Goal: Task Accomplishment & Management: Manage account settings

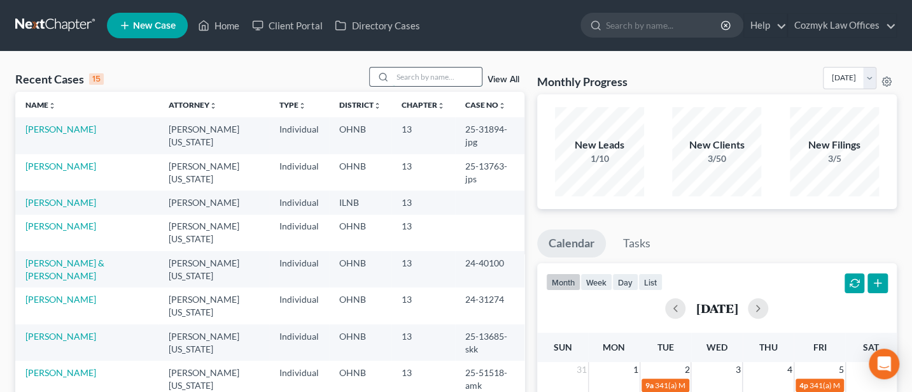
click at [397, 78] on input "search" at bounding box center [437, 76] width 89 height 18
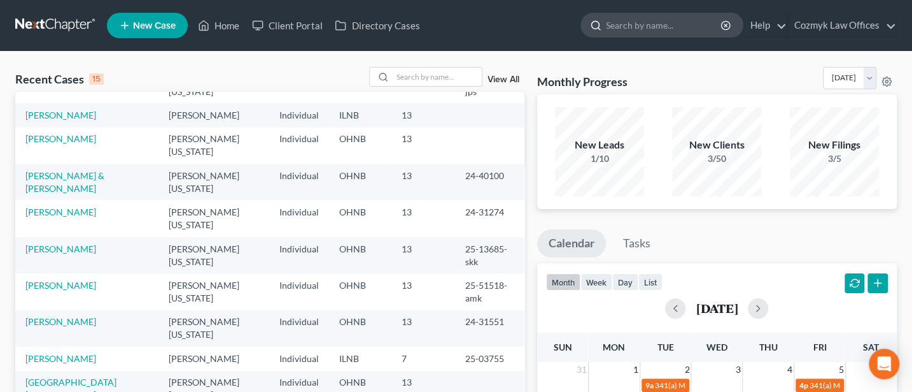
click at [653, 30] on input "search" at bounding box center [664, 25] width 117 height 24
type input "[PERSON_NAME]"
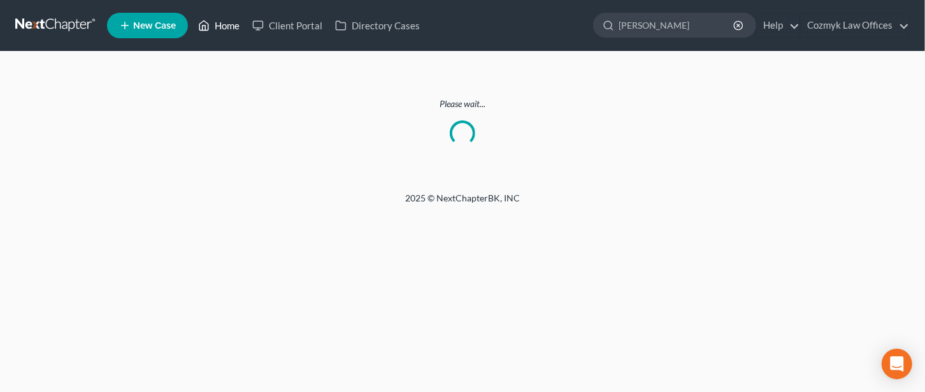
click at [222, 29] on link "Home" at bounding box center [219, 25] width 54 height 23
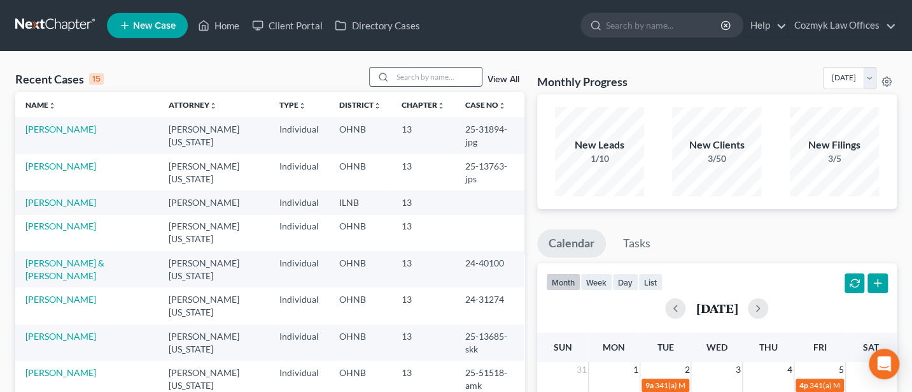
click at [423, 73] on input "search" at bounding box center [437, 76] width 89 height 18
type input "[PERSON_NAME]"
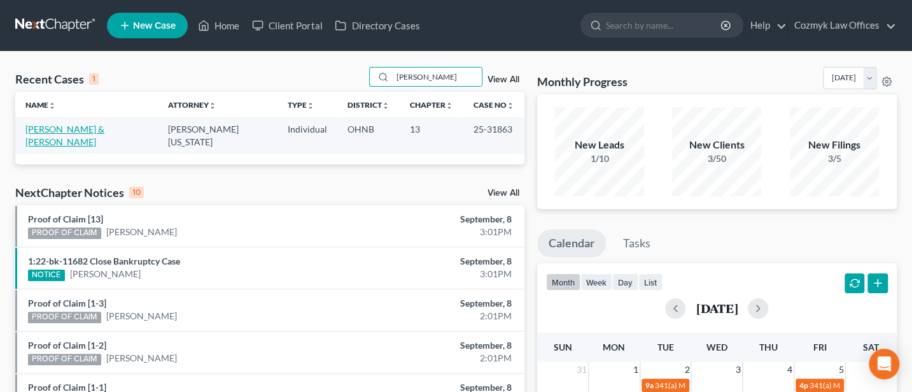
click at [67, 124] on link "[PERSON_NAME] & [PERSON_NAME]" at bounding box center [64, 136] width 79 height 24
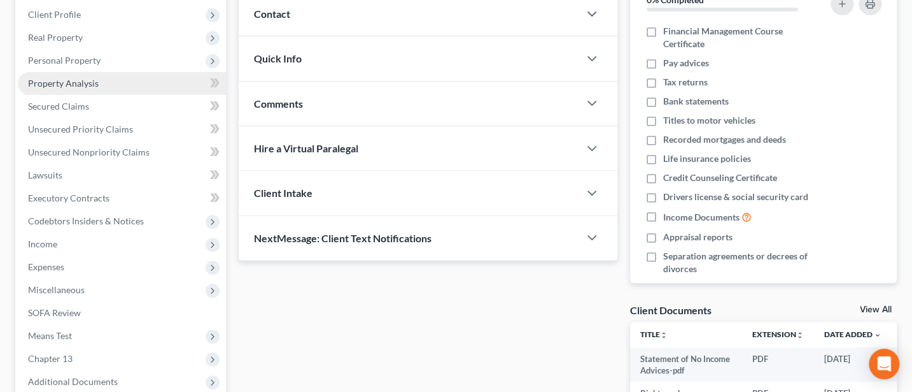
scroll to position [169, 0]
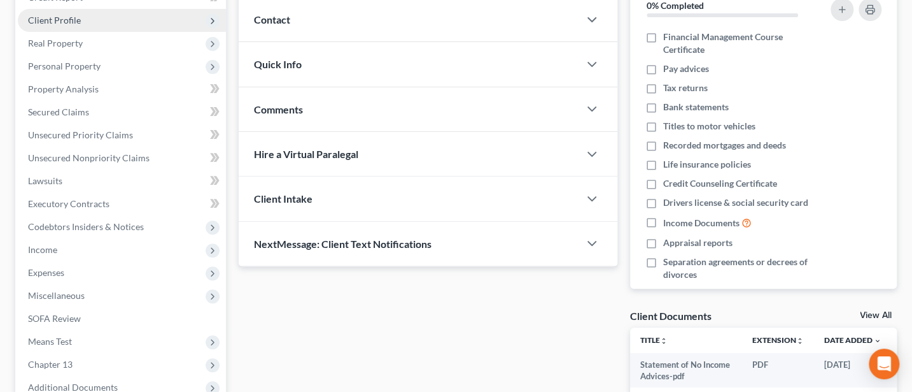
click at [73, 20] on span "Client Profile" at bounding box center [54, 20] width 53 height 11
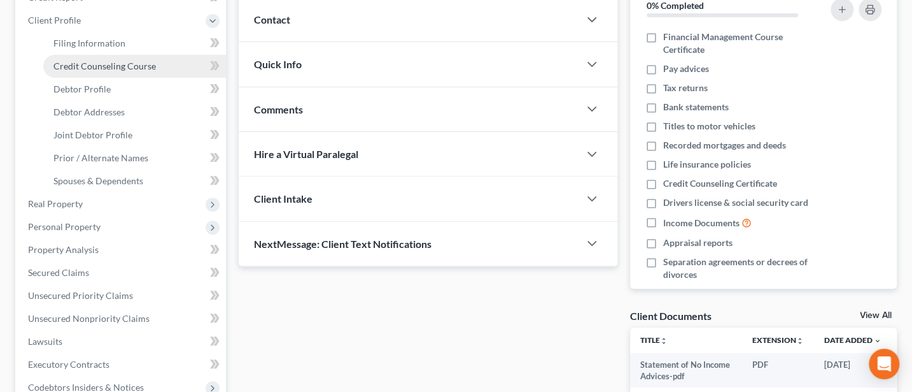
click at [134, 68] on span "Credit Counseling Course" at bounding box center [104, 65] width 103 height 11
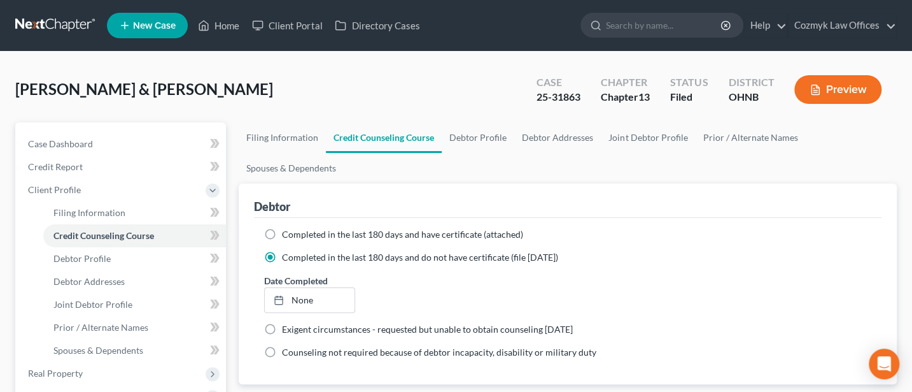
click at [282, 233] on label "Completed in the last 180 days and have certificate (attached)" at bounding box center [402, 234] width 241 height 13
click at [287, 233] on input "Completed in the last 180 days and have certificate (attached)" at bounding box center [291, 232] width 8 height 8
radio input "true"
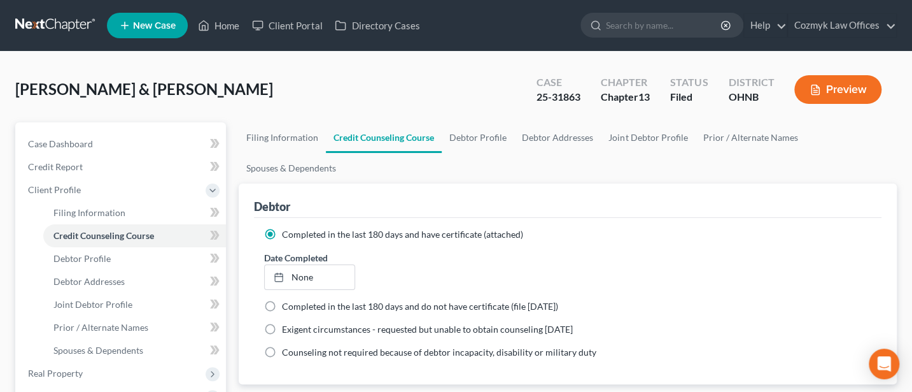
click at [409, 264] on div "Date Completed None close Date Time chevron_left [DATE] chevron_right Su M Tu W…" at bounding box center [568, 270] width 620 height 39
click at [282, 304] on label "Completed in the last 180 days and do not have certificate (file [DATE])" at bounding box center [420, 306] width 276 height 13
click at [287, 304] on input "Completed in the last 180 days and do not have certificate (file [DATE])" at bounding box center [291, 304] width 8 height 8
radio input "true"
radio input "false"
